Goal: Task Accomplishment & Management: Complete application form

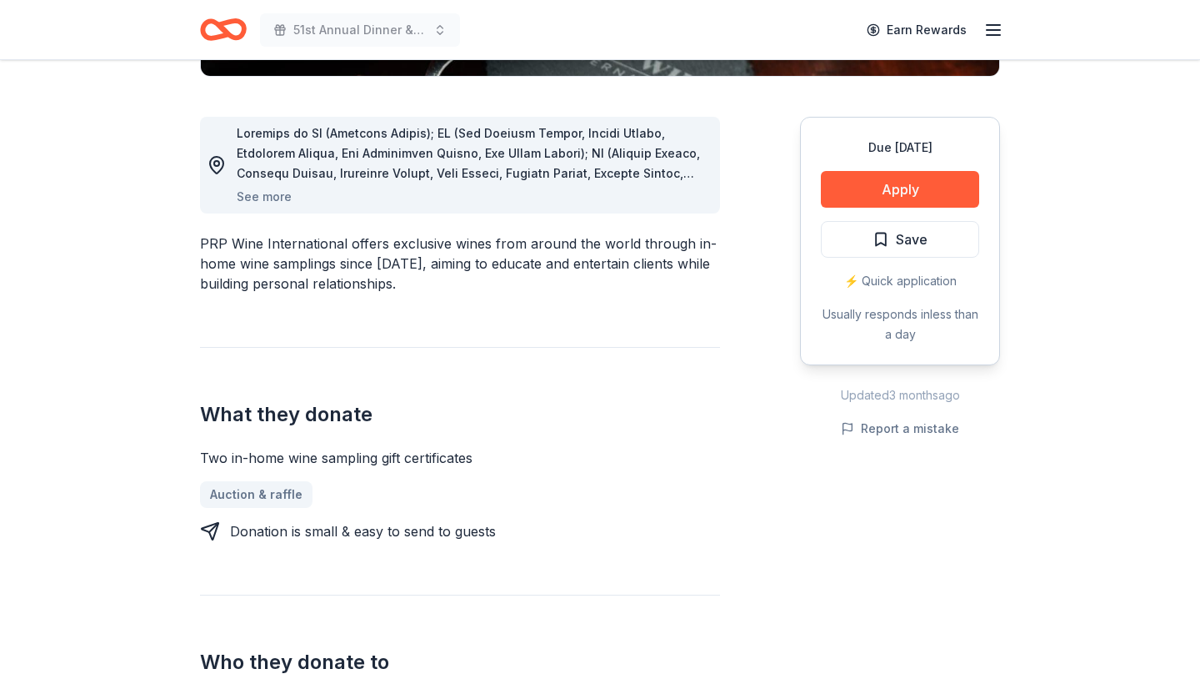
scroll to position [434, 0]
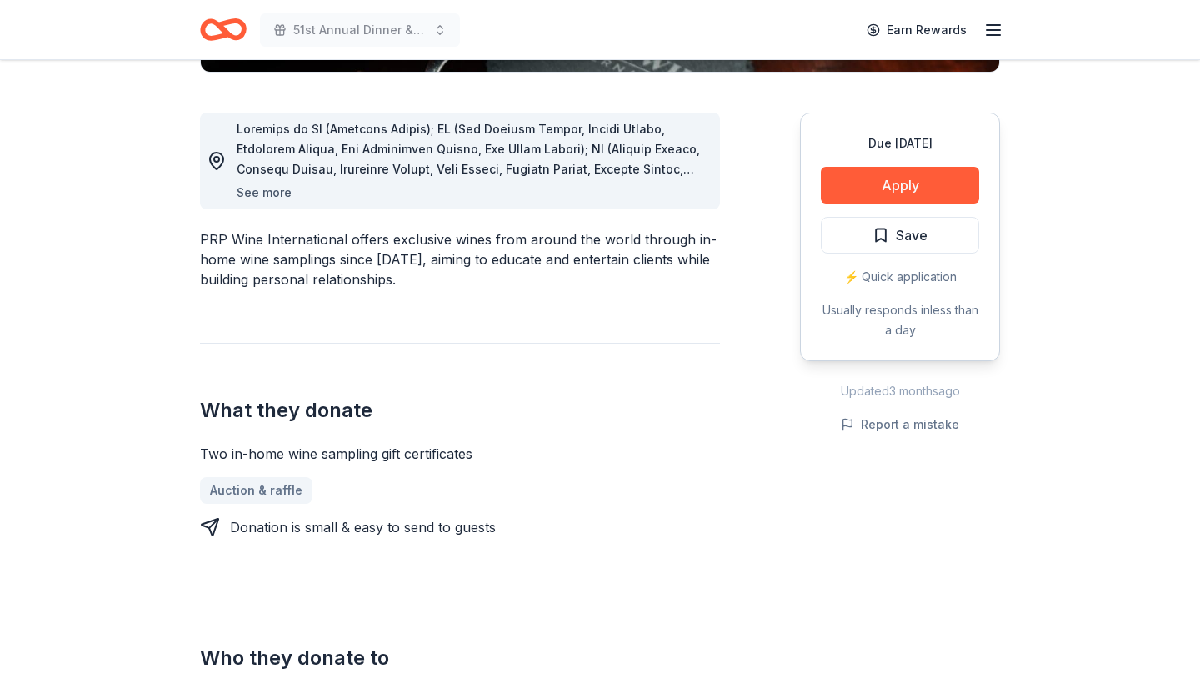
click at [248, 194] on button "See more" at bounding box center [264, 193] width 55 height 20
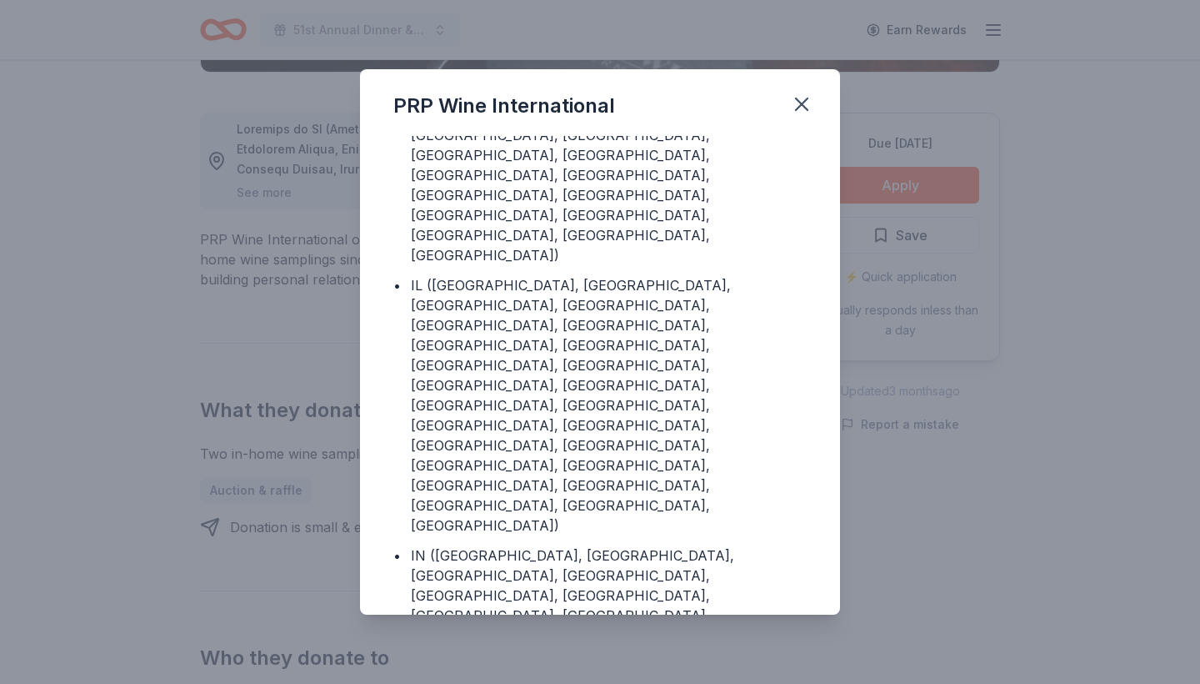
scroll to position [223, 0]
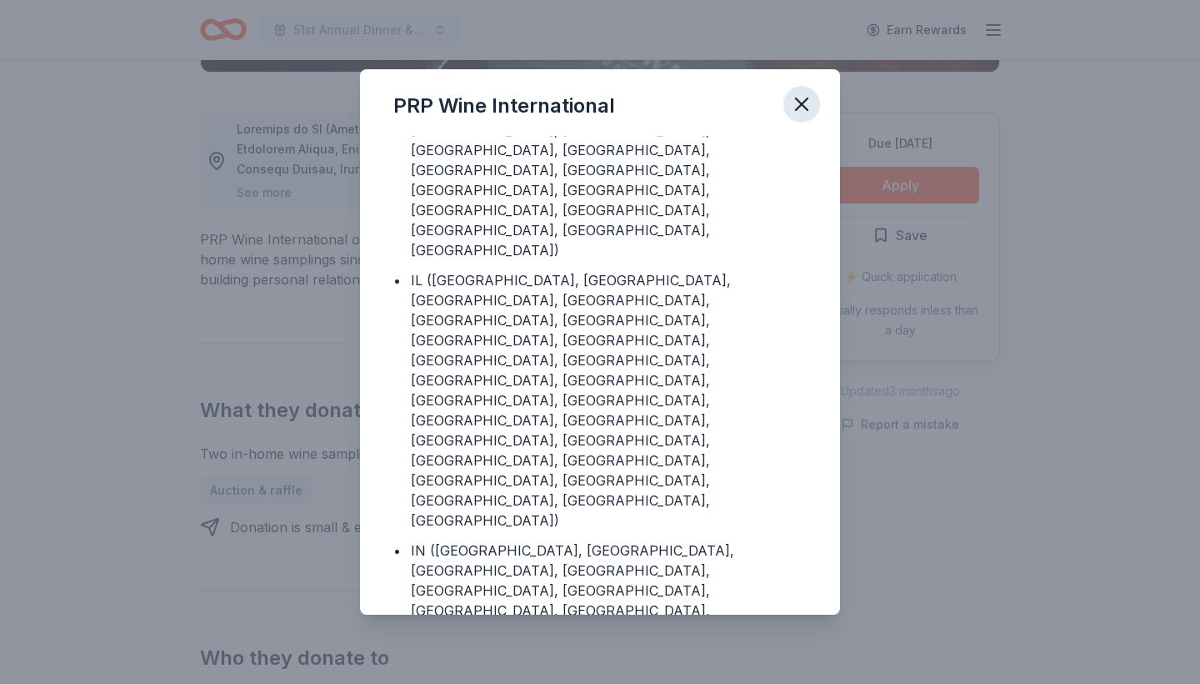
click at [803, 104] on icon "button" at bounding box center [802, 104] width 12 height 12
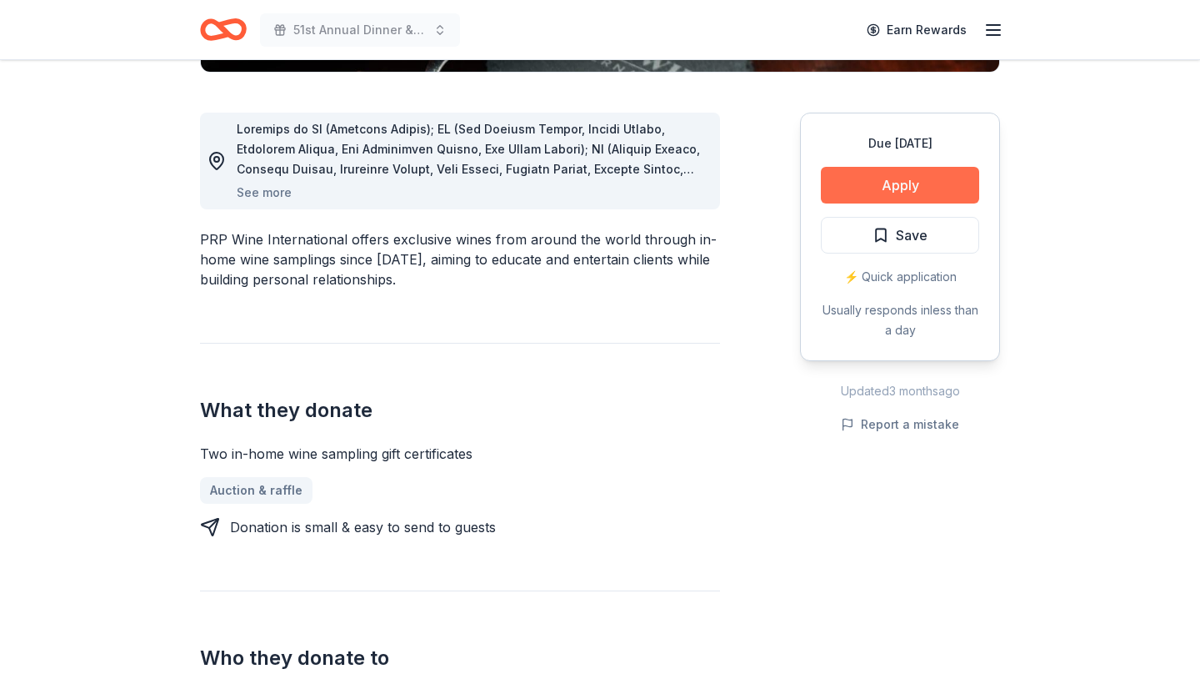
click at [873, 187] on button "Apply" at bounding box center [900, 185] width 158 height 37
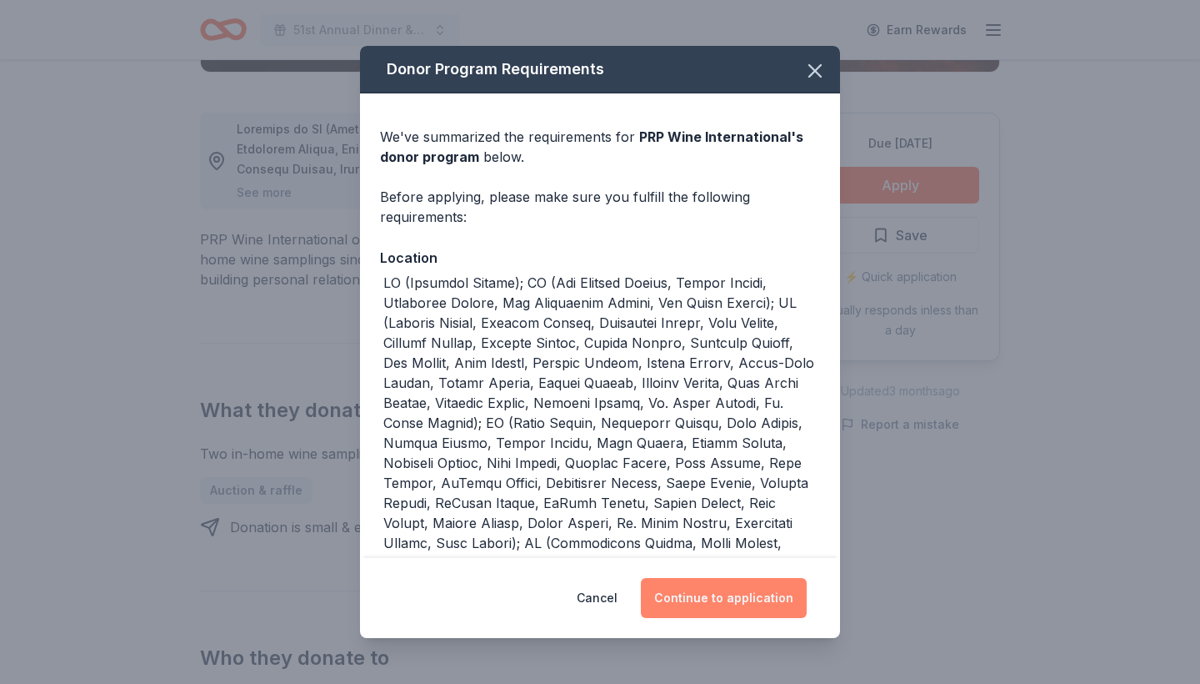
click at [731, 604] on button "Continue to application" at bounding box center [724, 598] width 166 height 40
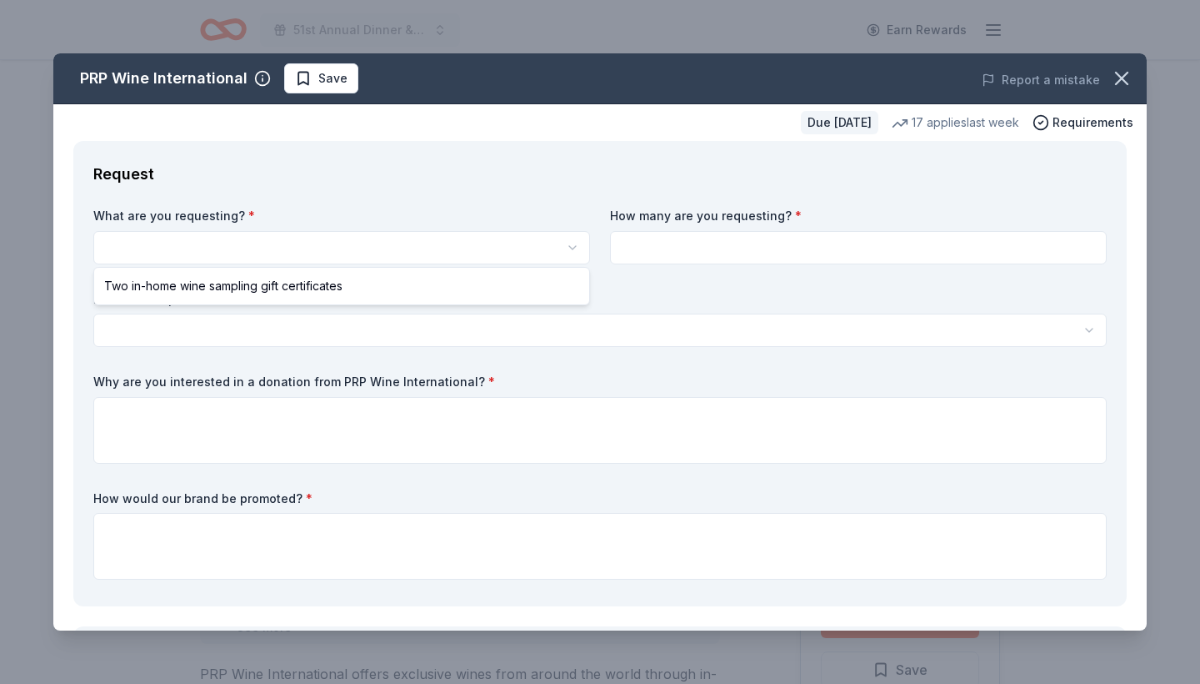
click at [460, 248] on html "51st Annual Dinner & Auction Earn Rewards Due [DATE] Share PRP Wine Internation…" at bounding box center [600, 342] width 1200 height 684
select select "Two in-home wine sampling gift certificates"
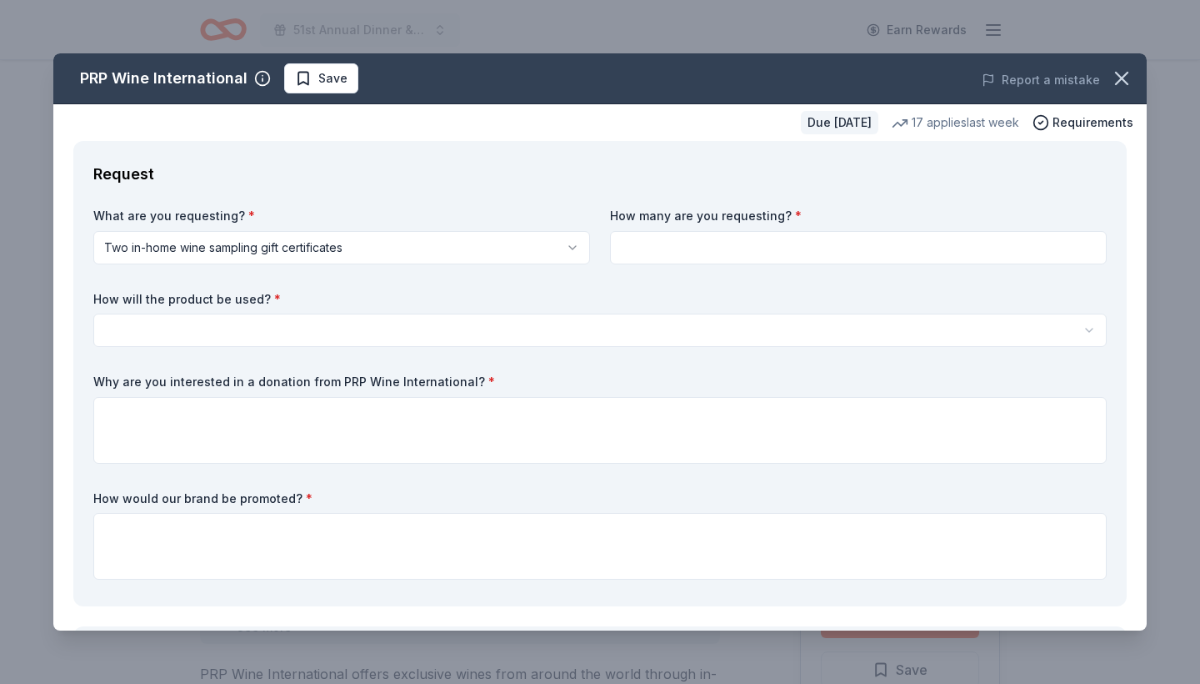
click at [645, 240] on input at bounding box center [858, 247] width 497 height 33
type input "1"
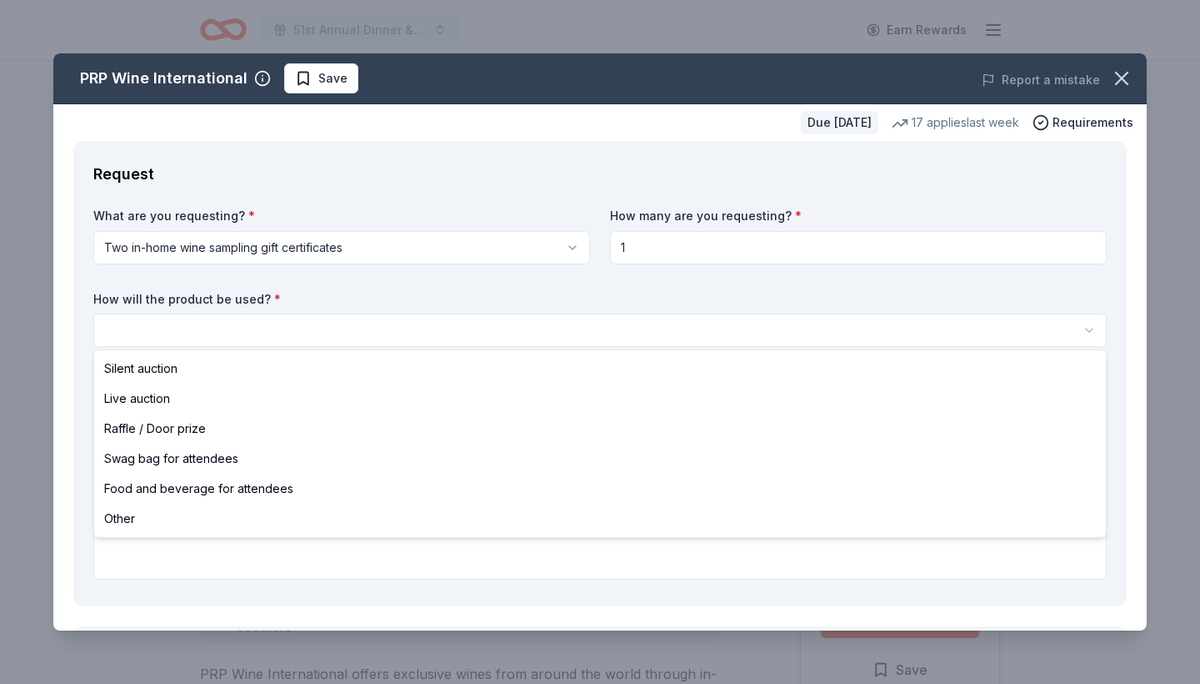
click at [413, 331] on html "51st Annual Dinner & Auction Earn Rewards Due [DATE] Share PRP Wine Internation…" at bounding box center [600, 342] width 1200 height 684
select select "silentAuction"
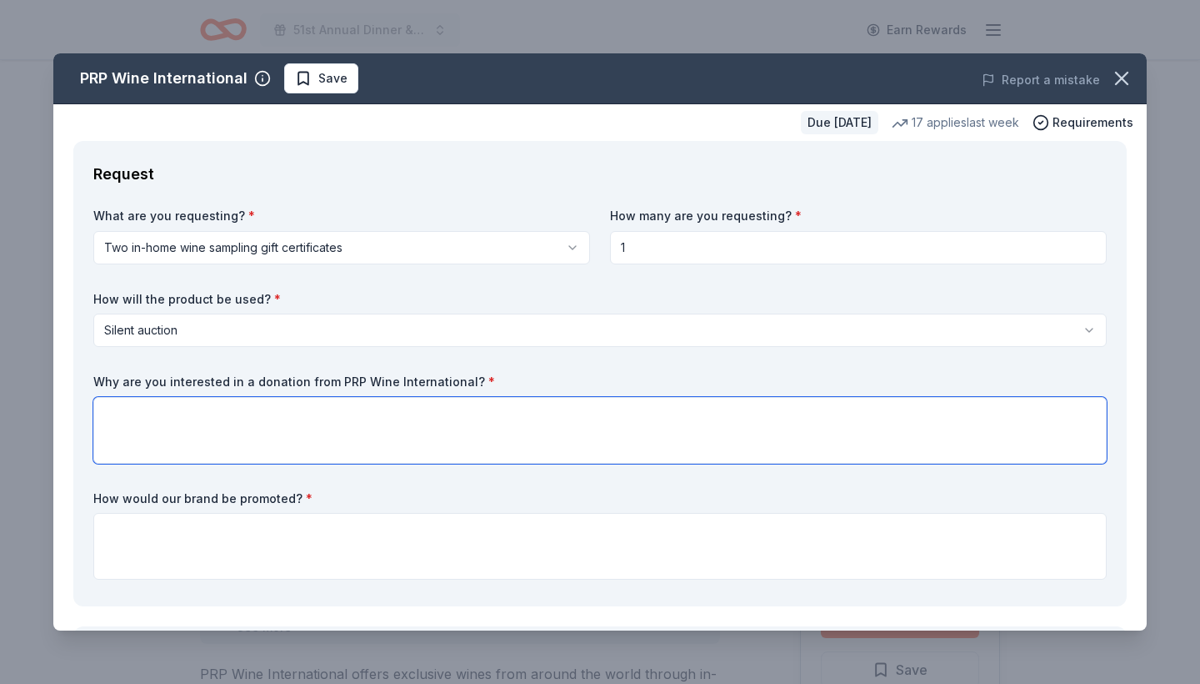
click at [343, 407] on textarea at bounding box center [600, 430] width 1014 height 67
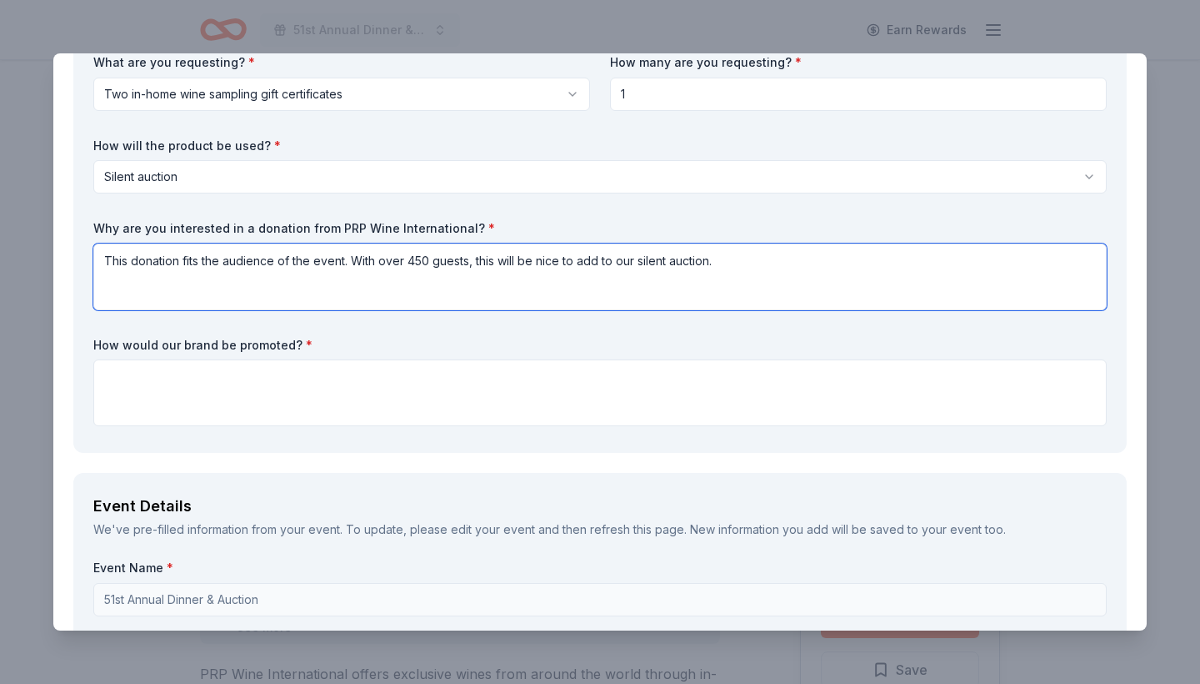
scroll to position [156, 0]
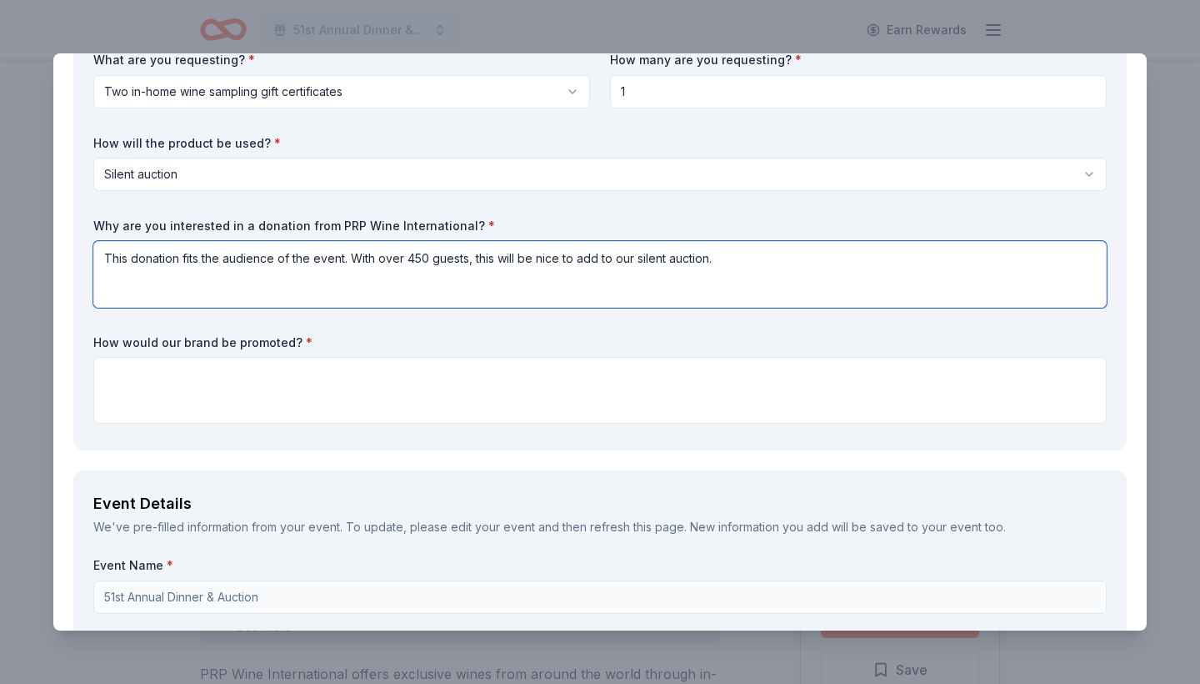
type textarea "This donation fits the audience of the event. With over 450 guests, this will b…"
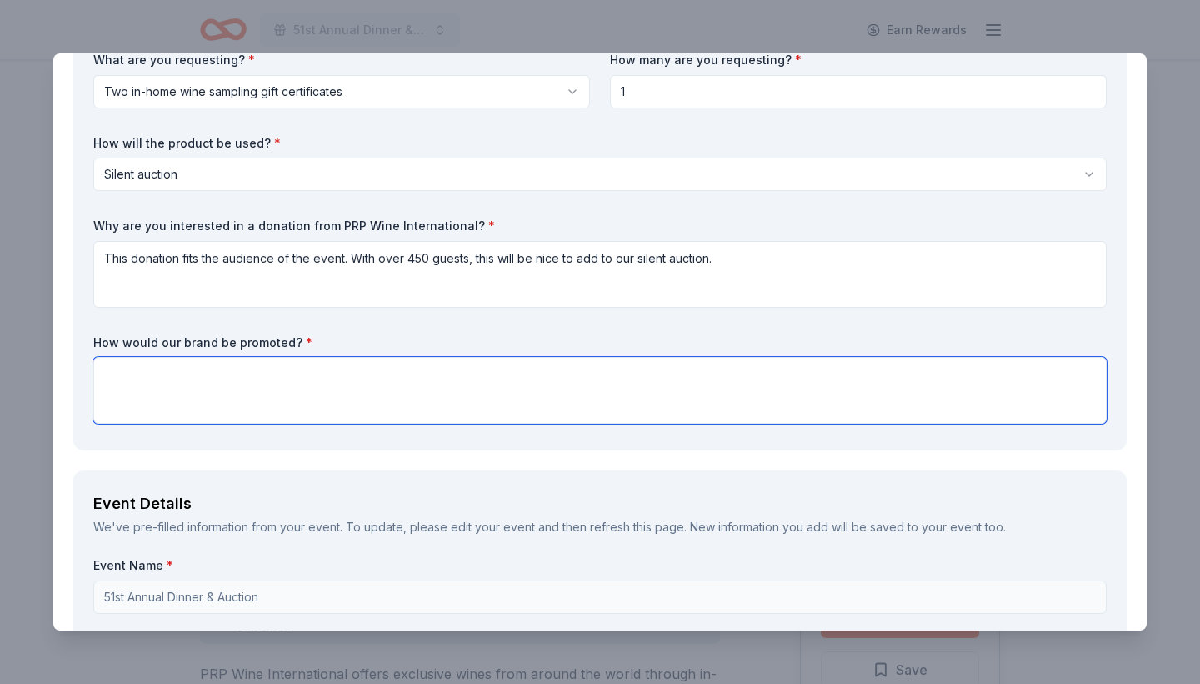
click at [308, 383] on textarea at bounding box center [600, 390] width 1014 height 67
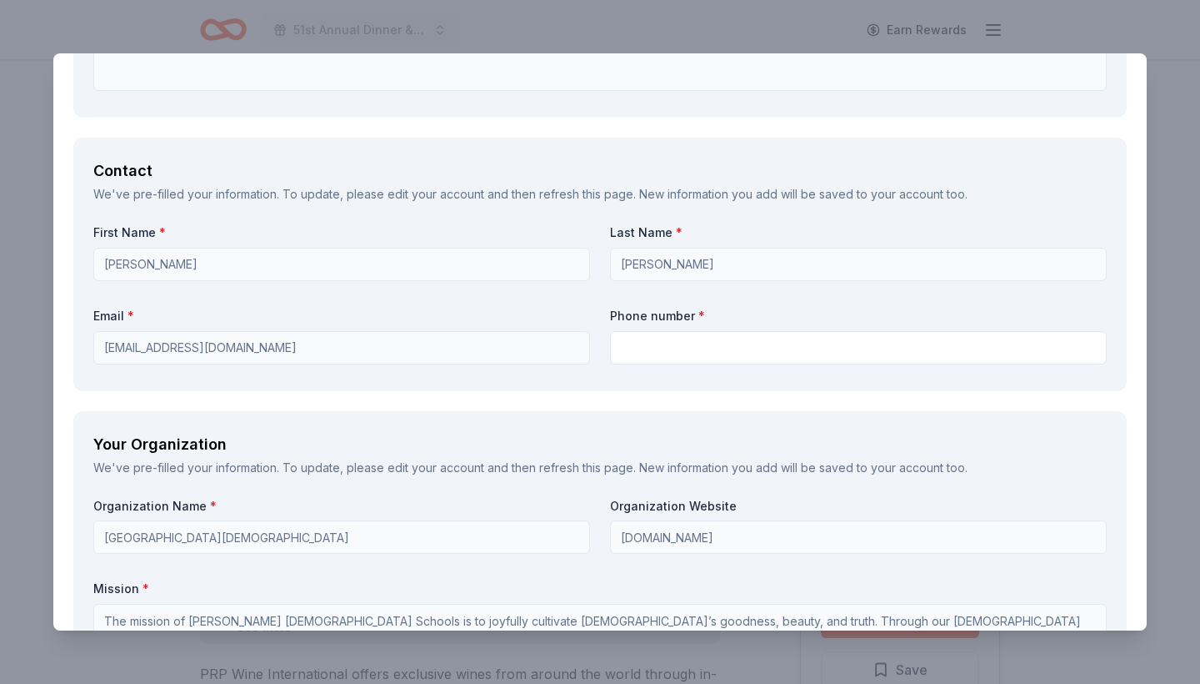
scroll to position [1105, 0]
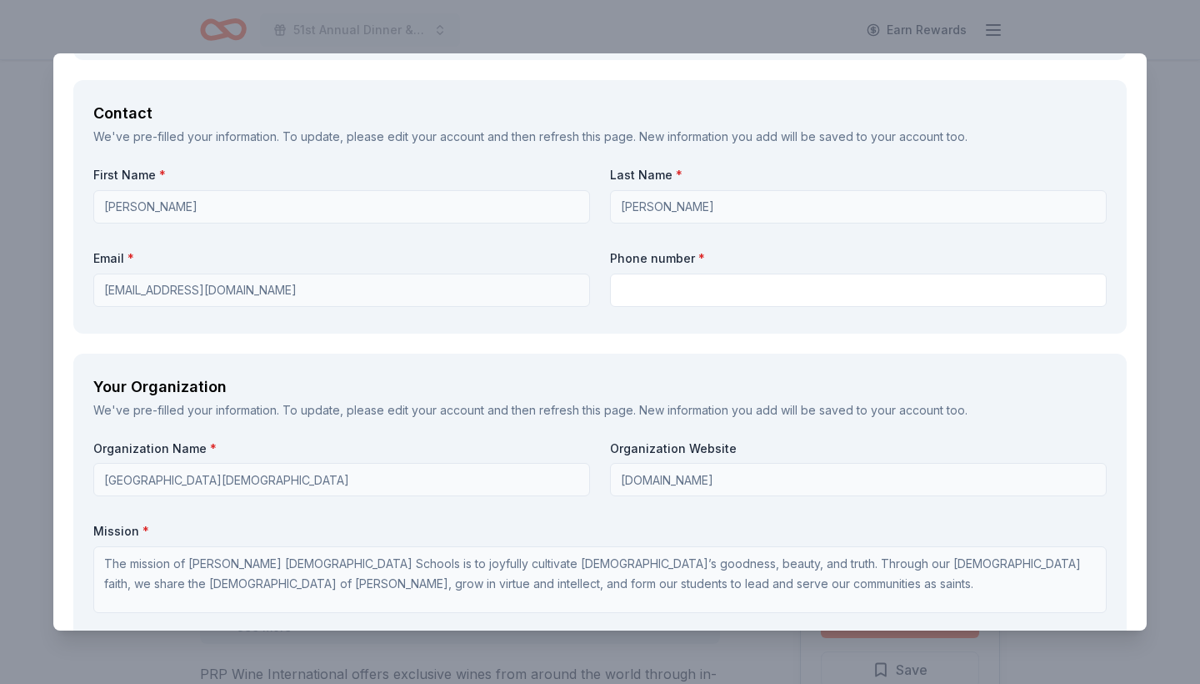
type textarea "Logo on event website, listed a donor at event."
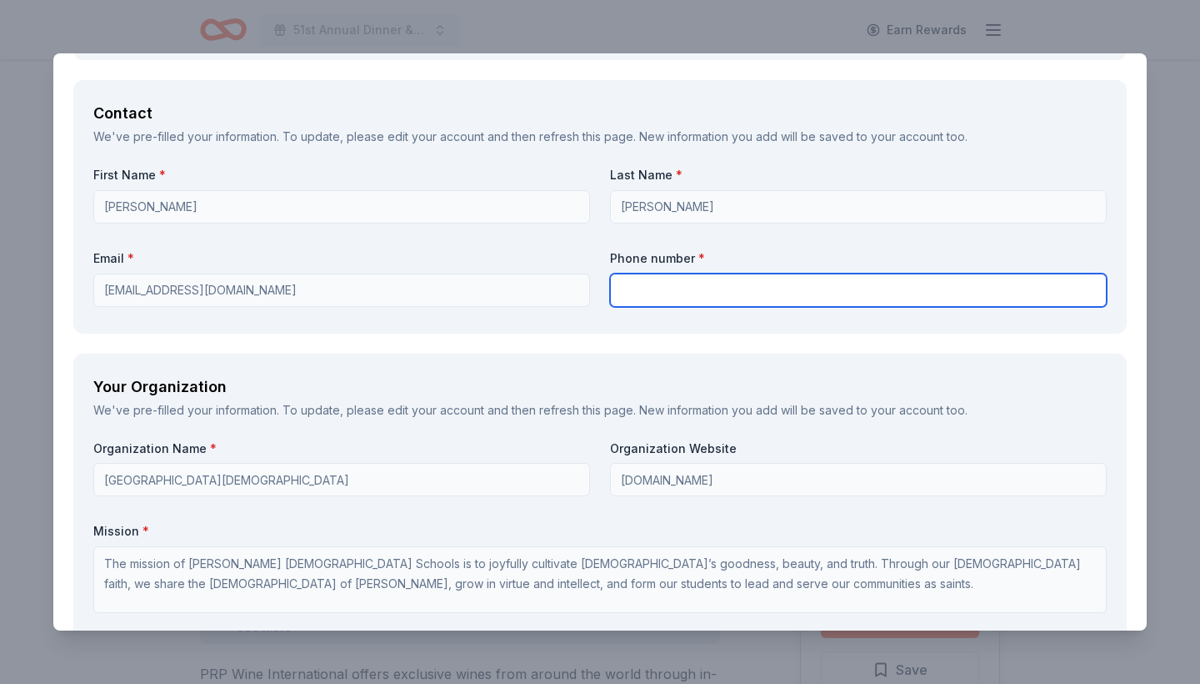
click at [673, 286] on input "text" at bounding box center [858, 289] width 497 height 33
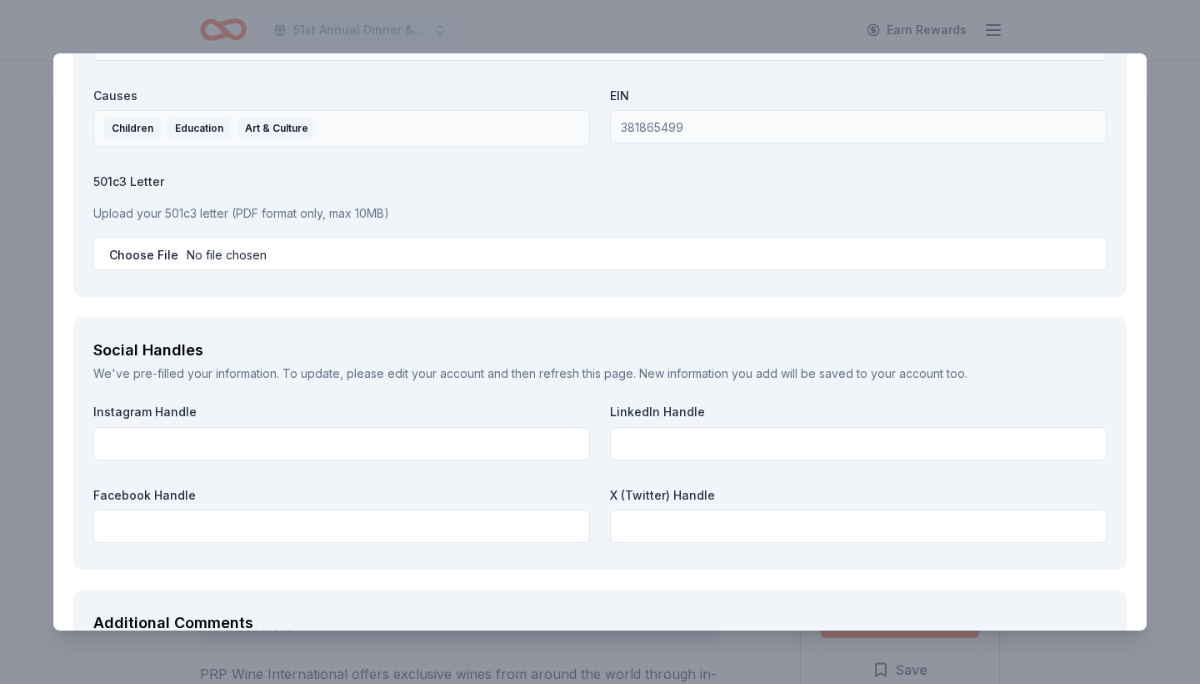
scroll to position [1681, 0]
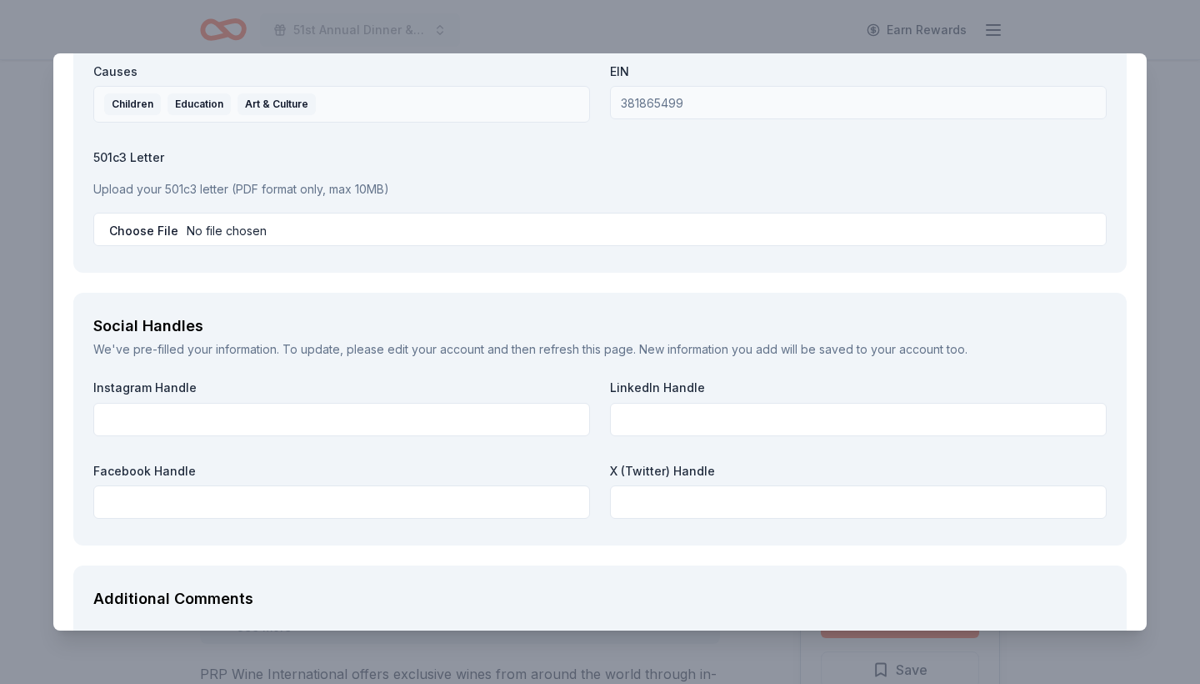
type input "[PHONE_NUMBER]"
click at [213, 183] on p "Upload your 501c3 letter (PDF format only, max 10MB)" at bounding box center [600, 189] width 1014 height 20
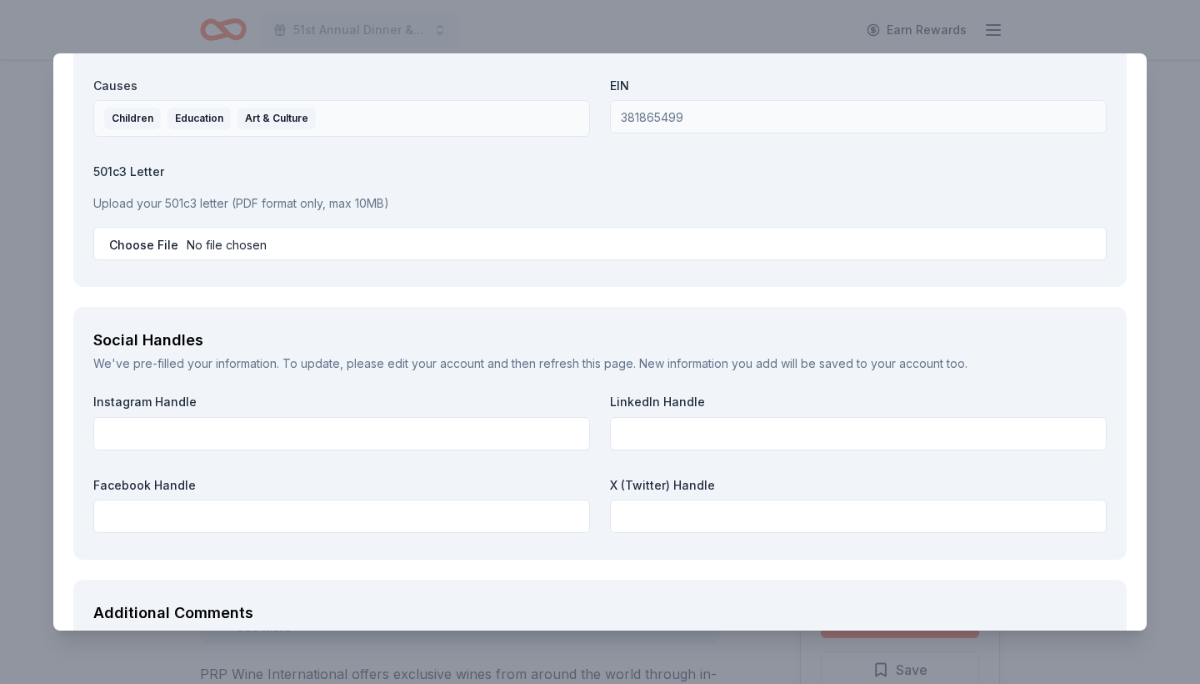
scroll to position [1651, 0]
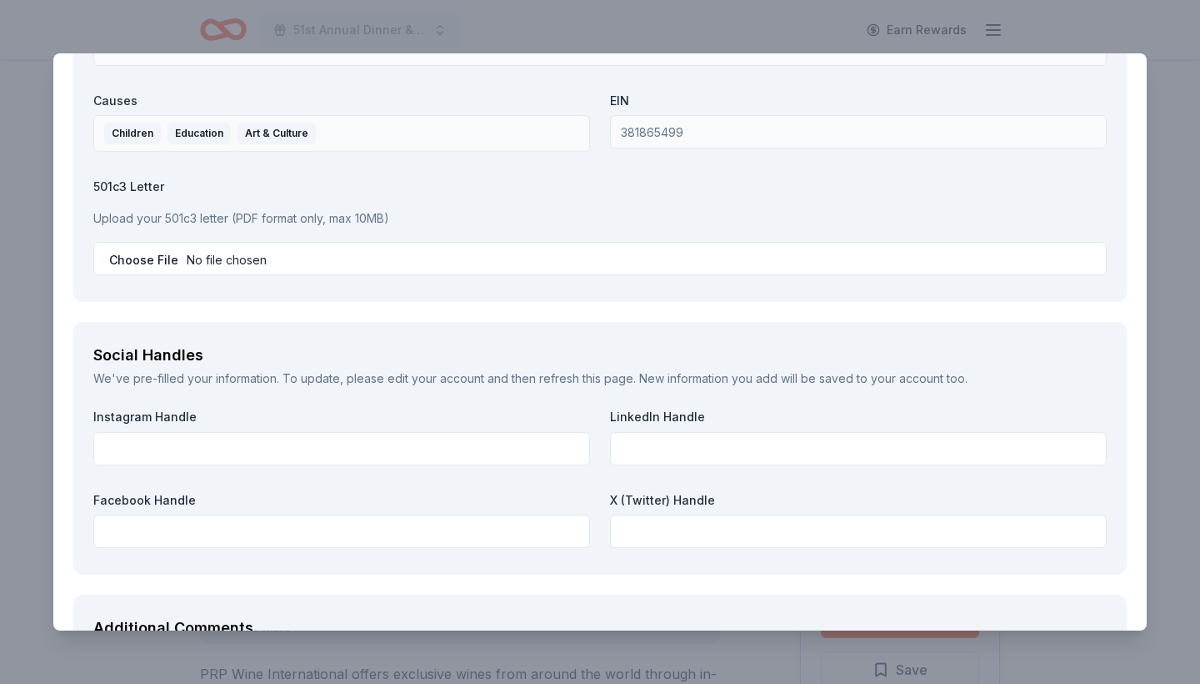
click at [117, 180] on label "501c3 Letter" at bounding box center [600, 186] width 1014 height 17
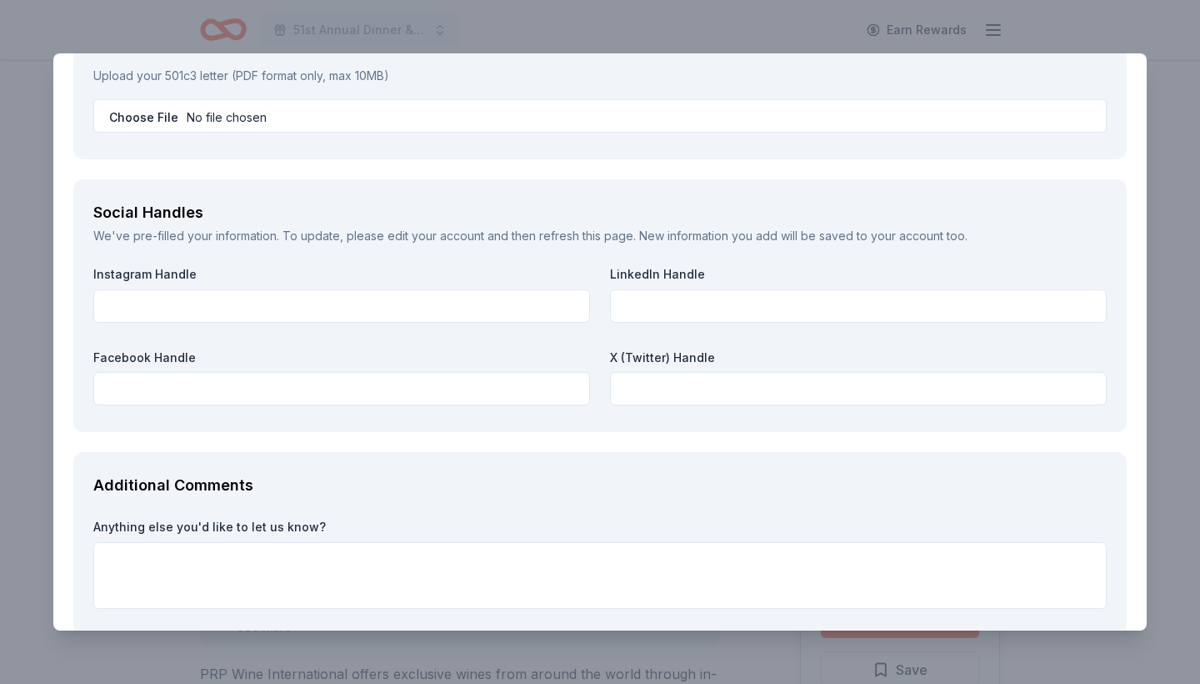
scroll to position [1807, 0]
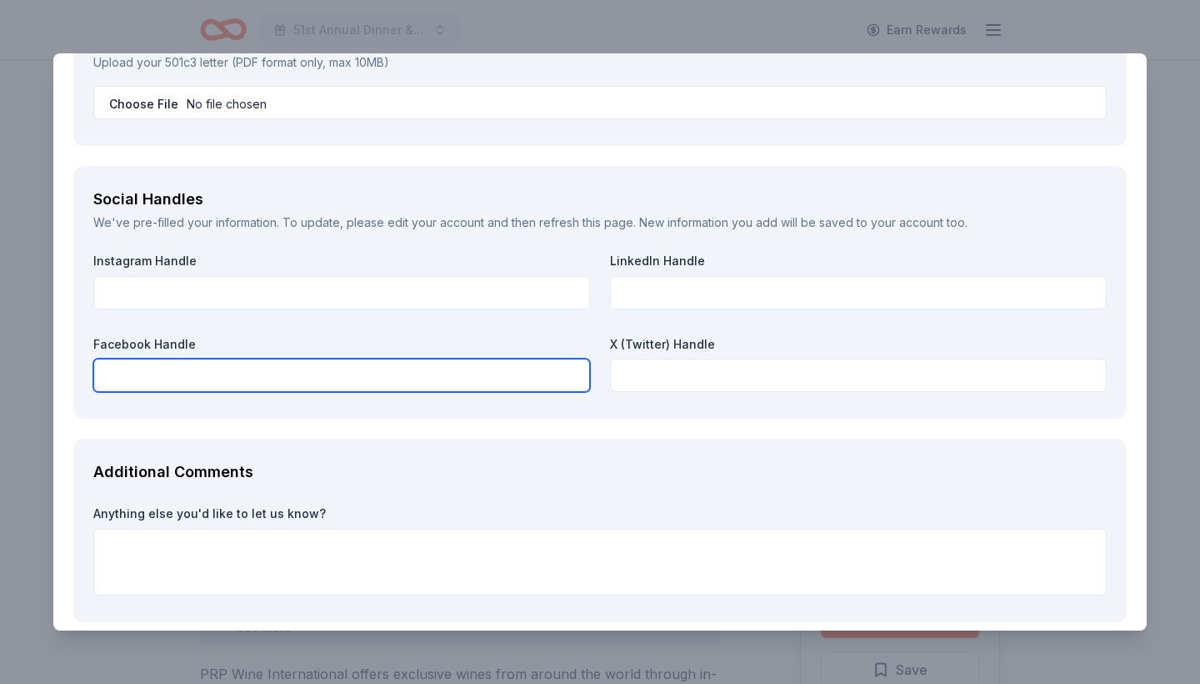
click at [156, 373] on input "text" at bounding box center [341, 374] width 497 height 33
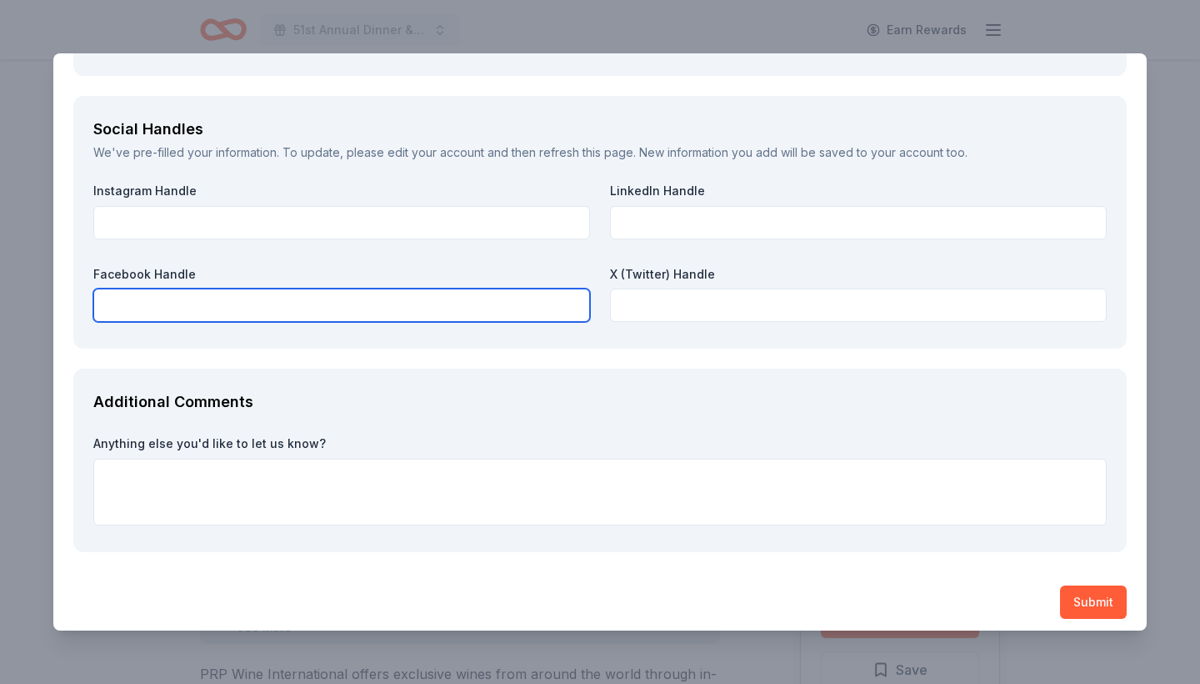
scroll to position [1877, 0]
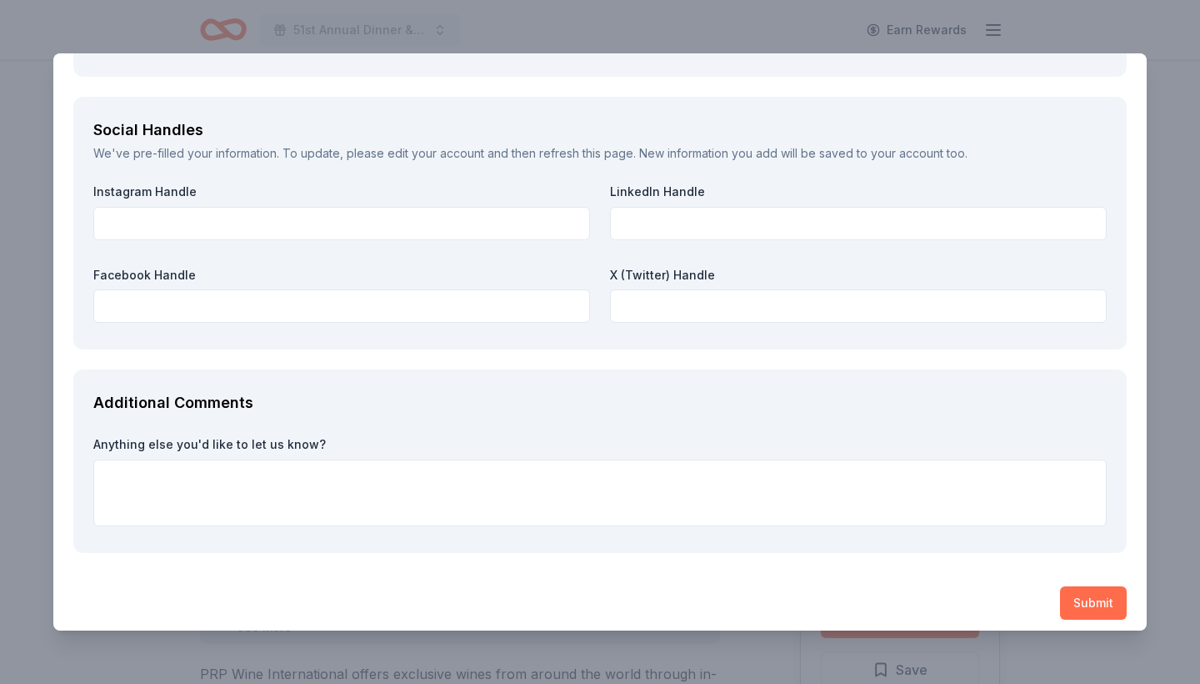
click at [1090, 593] on button "Submit" at bounding box center [1093, 602] width 67 height 33
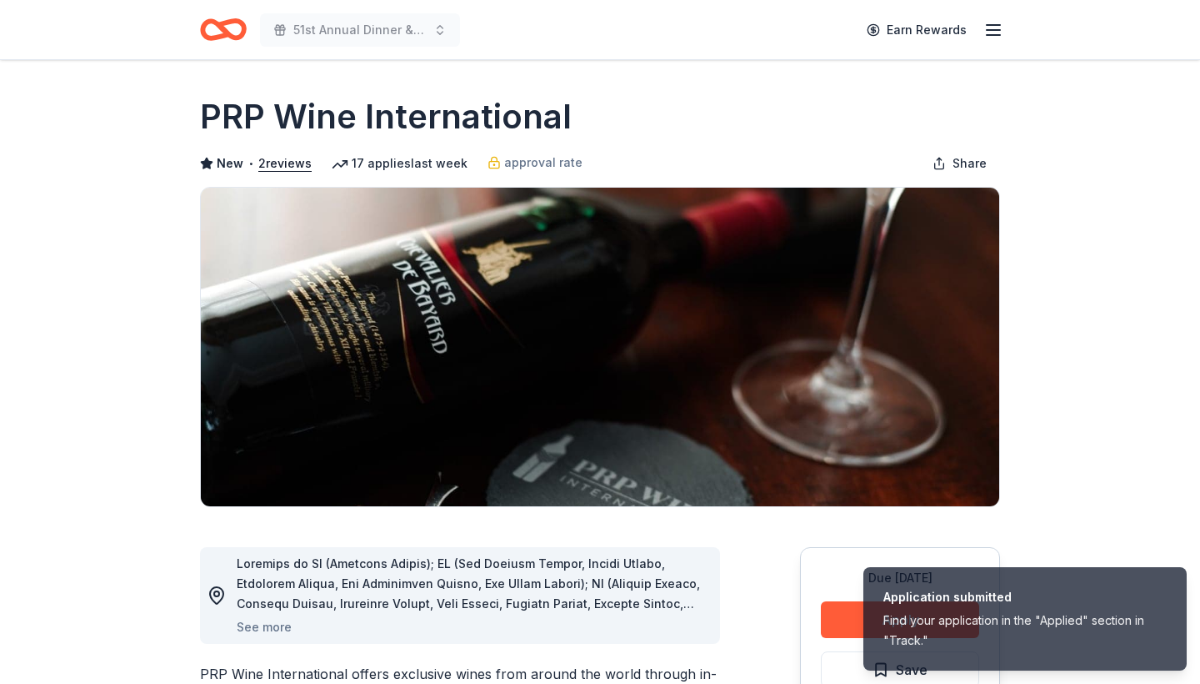
scroll to position [0, 0]
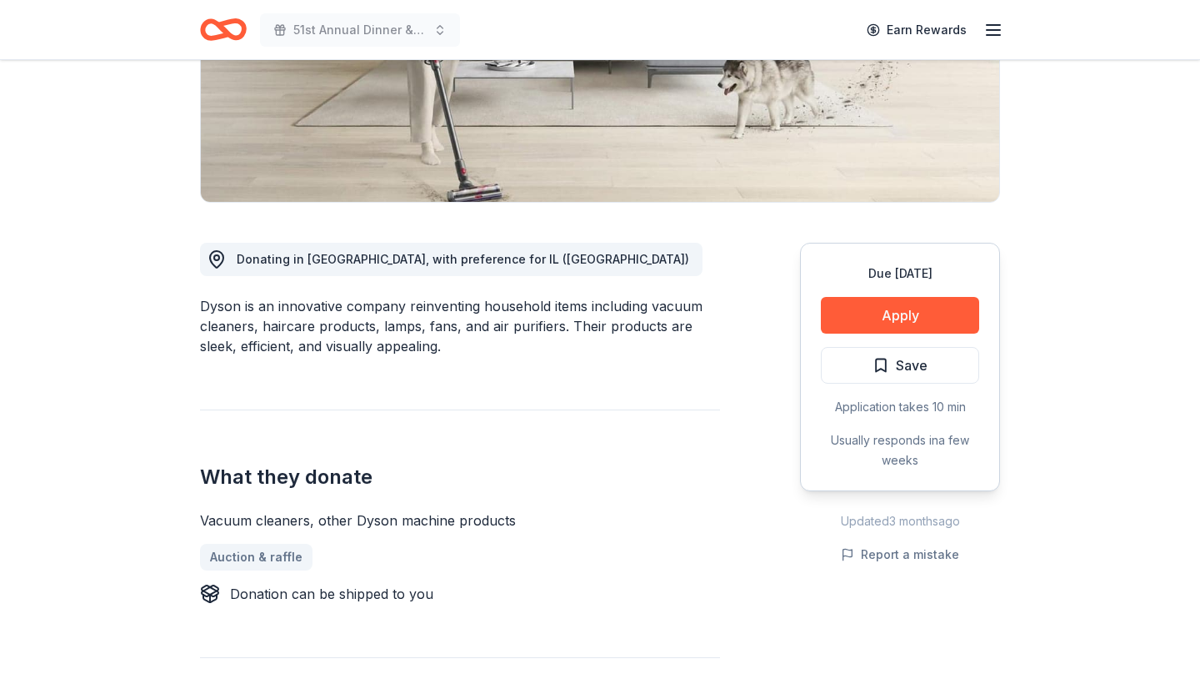
scroll to position [307, 0]
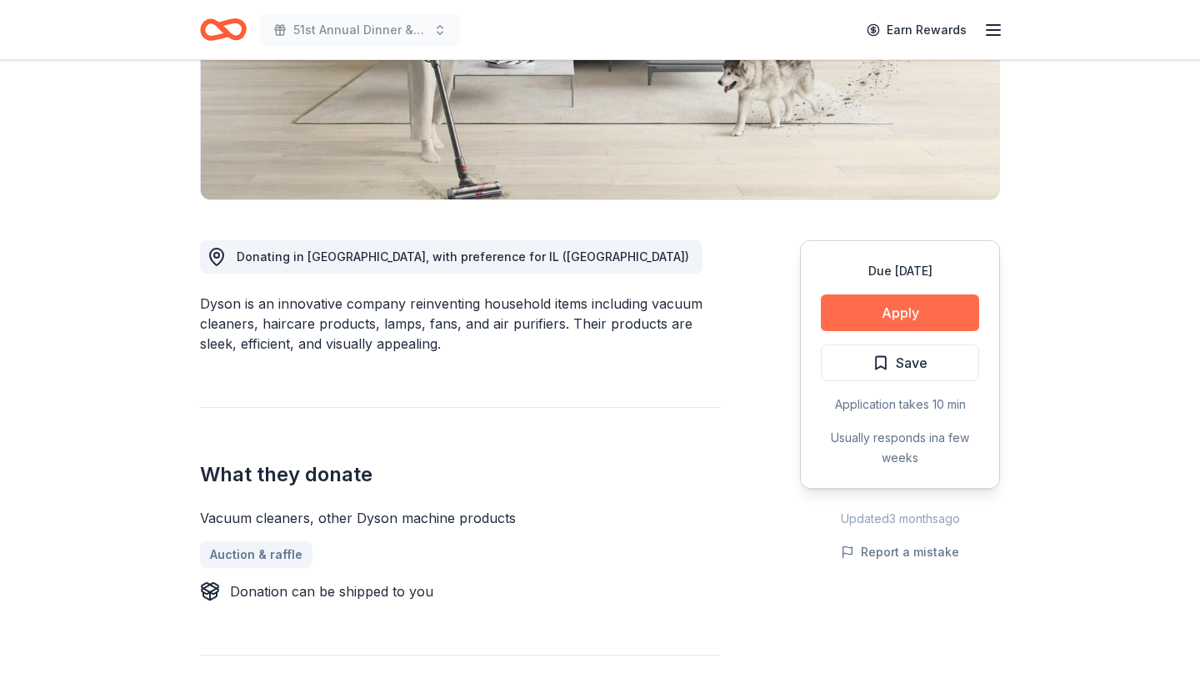
click at [895, 308] on button "Apply" at bounding box center [900, 312] width 158 height 37
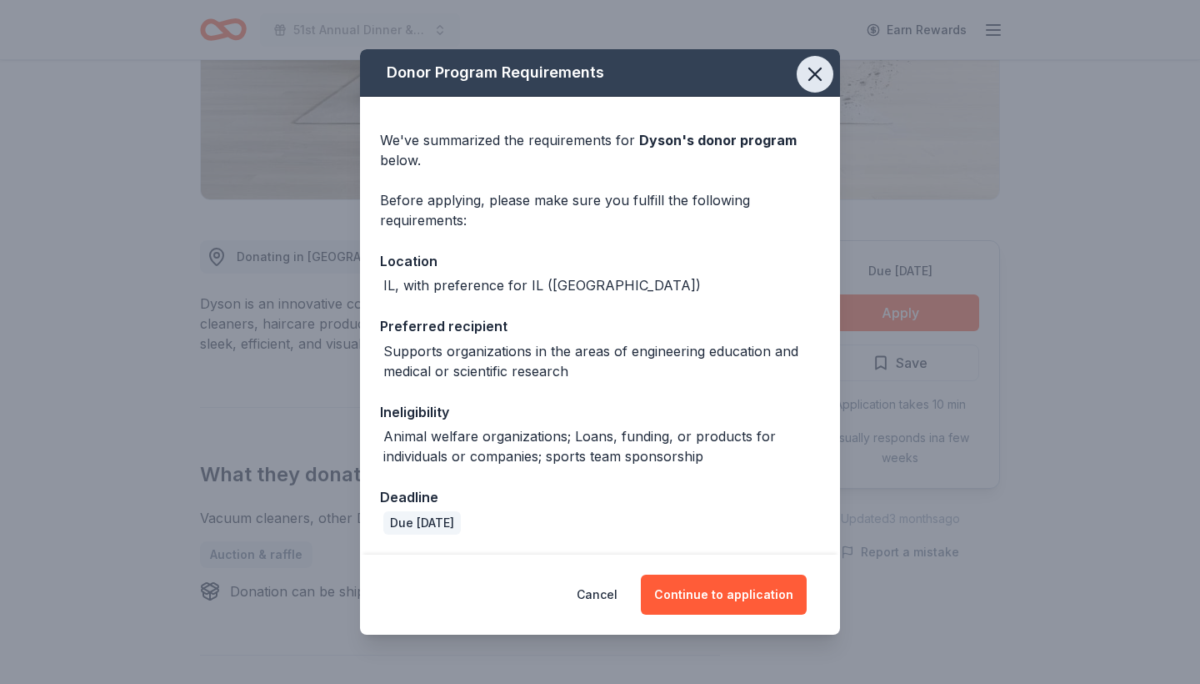
click at [819, 79] on icon "button" at bounding box center [815, 74] width 12 height 12
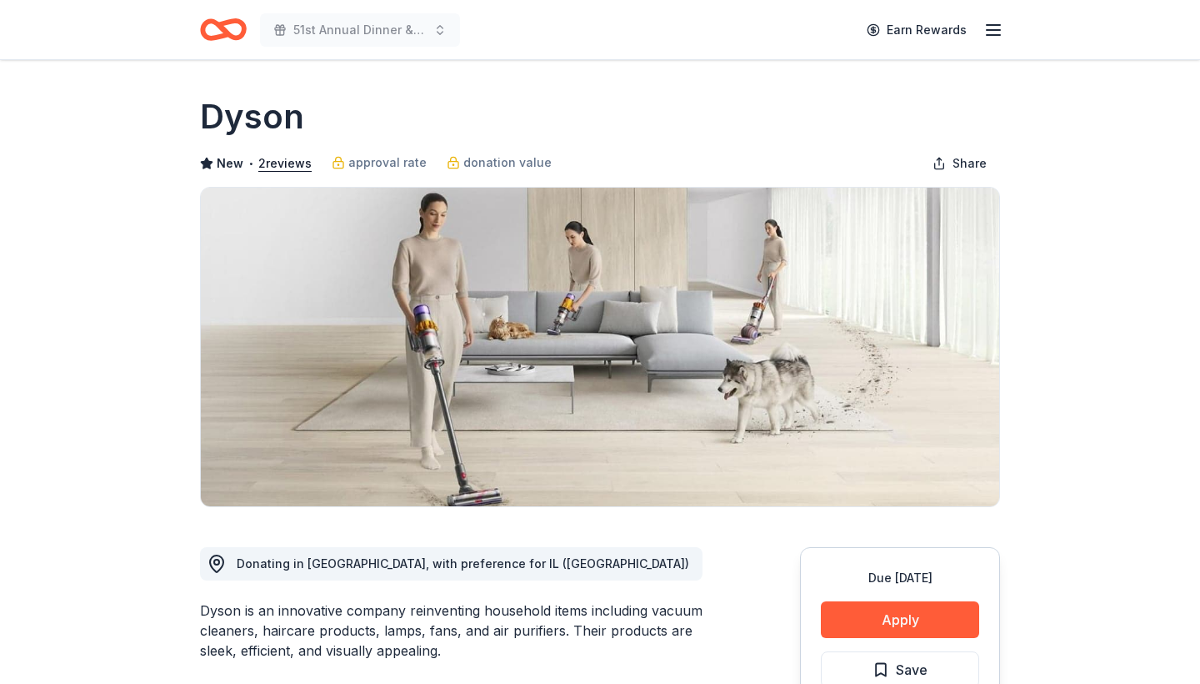
scroll to position [0, 0]
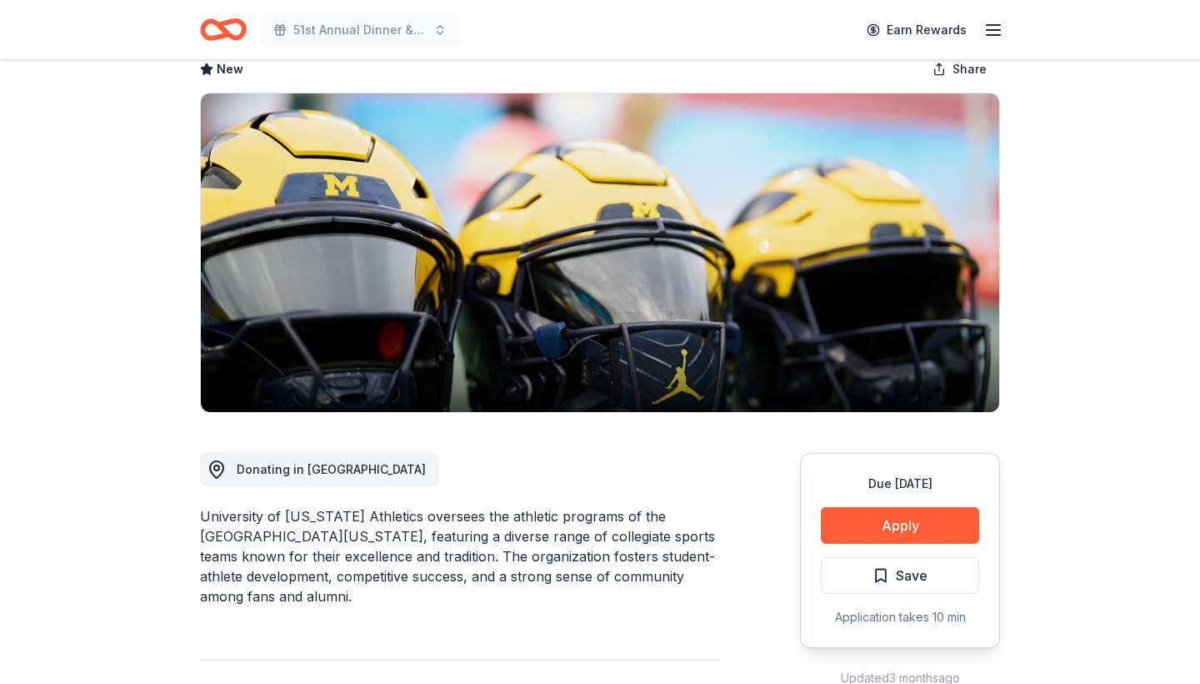
scroll to position [331, 0]
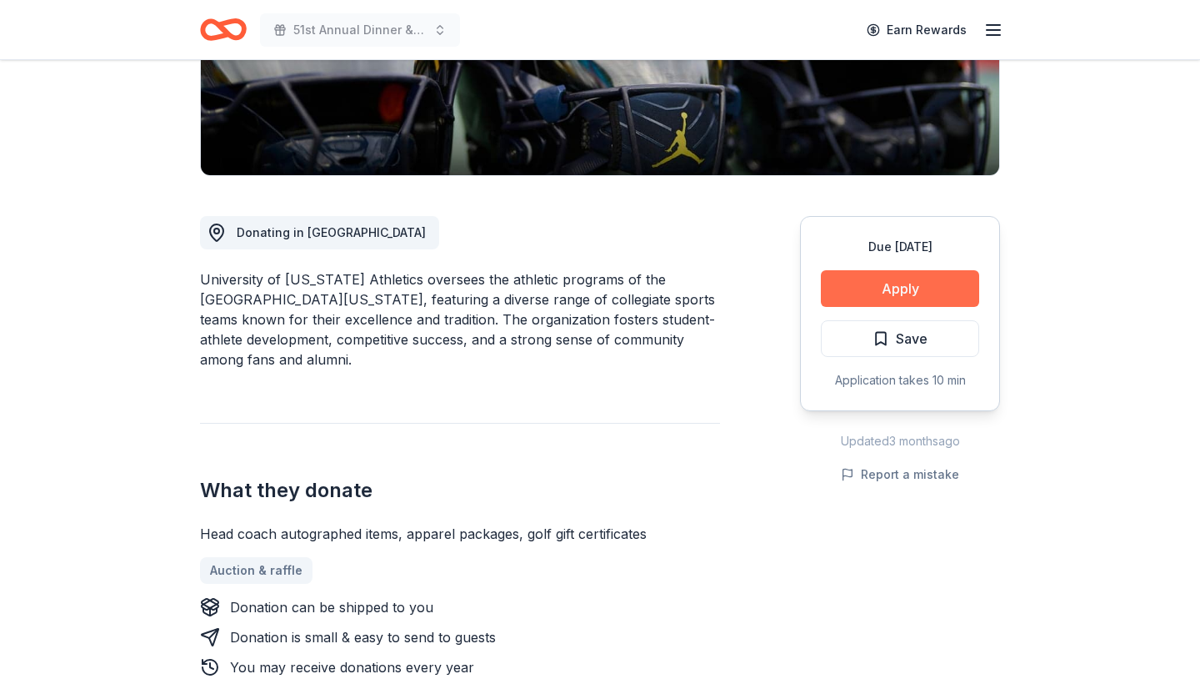
click at [875, 294] on button "Apply" at bounding box center [900, 288] width 158 height 37
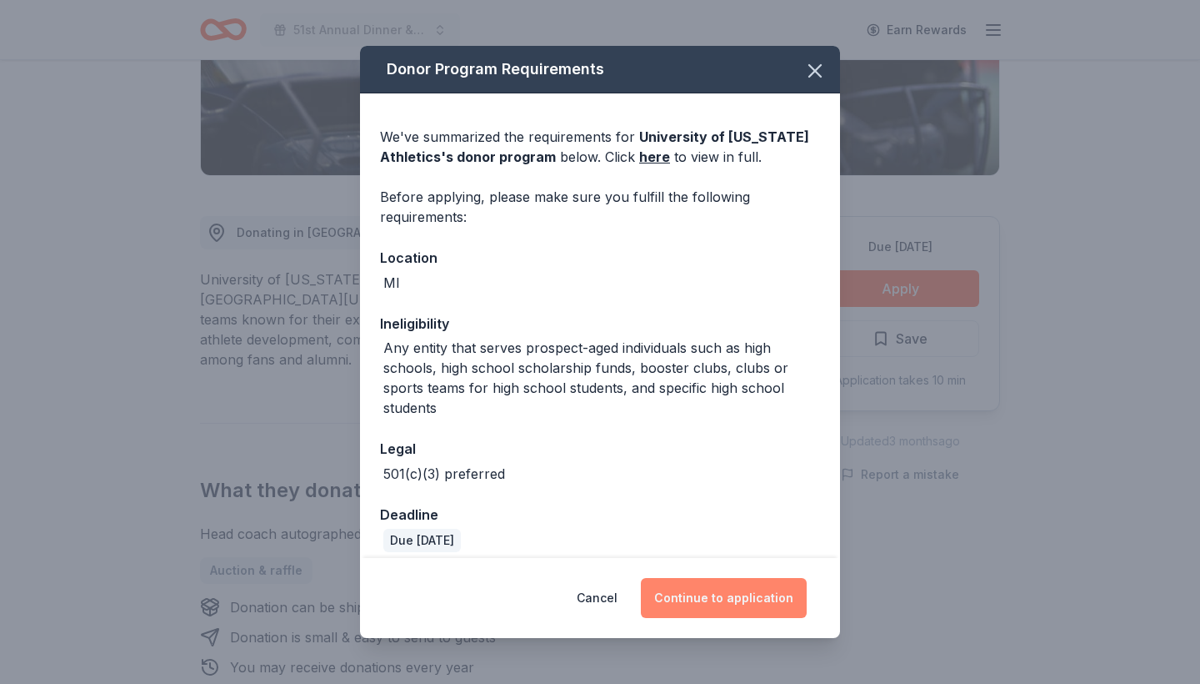
click at [703, 599] on button "Continue to application" at bounding box center [724, 598] width 166 height 40
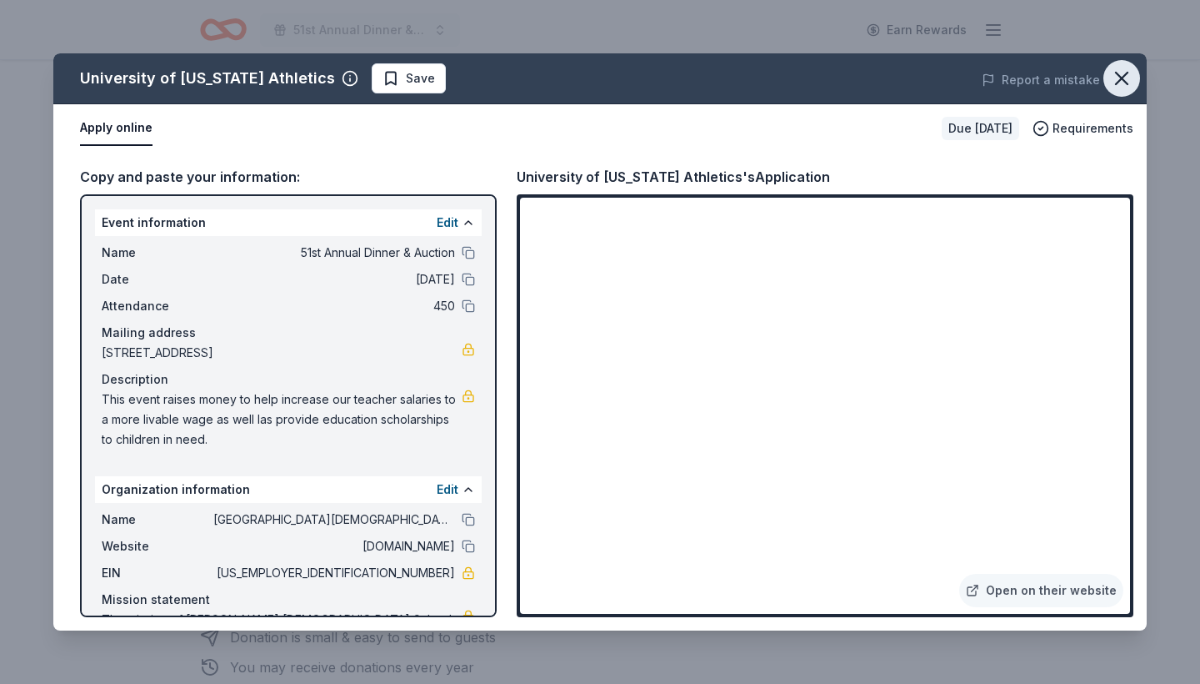
click at [1123, 78] on icon "button" at bounding box center [1122, 79] width 12 height 12
